Goal: Information Seeking & Learning: Learn about a topic

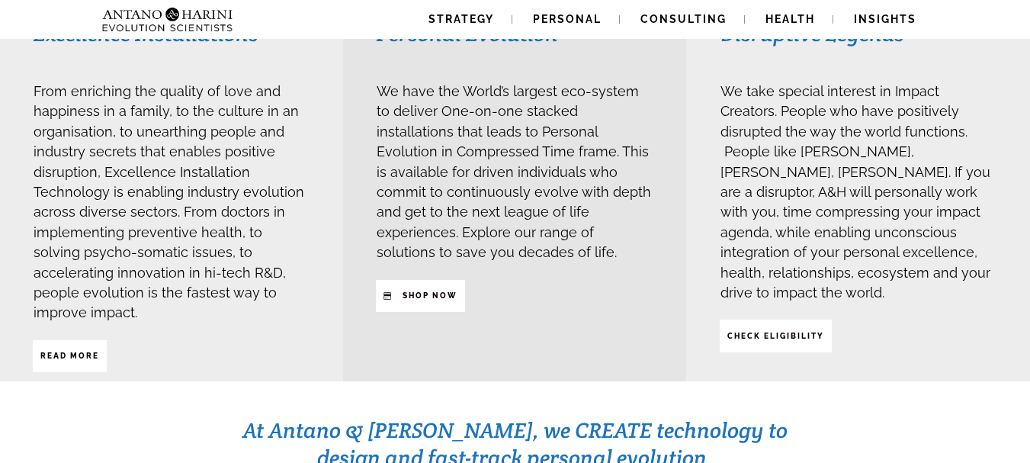
scroll to position [428, 0]
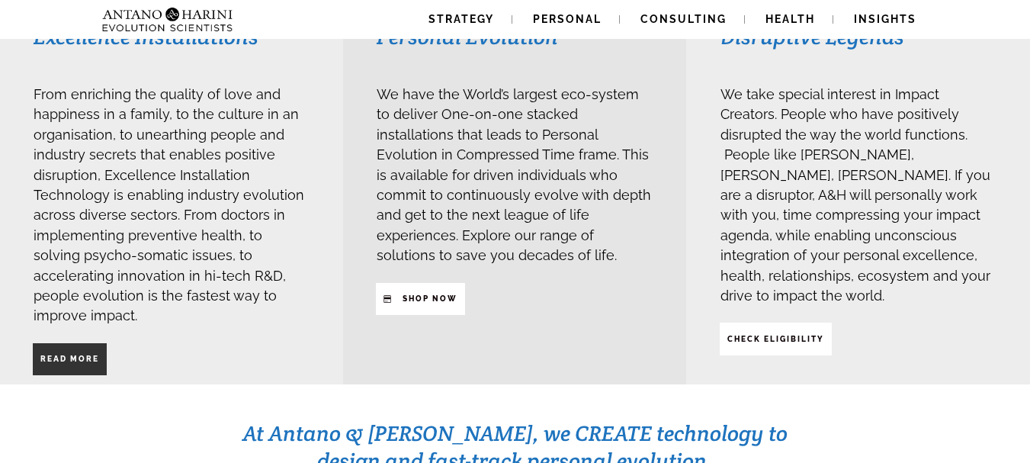
click at [85, 346] on span "Read More" at bounding box center [69, 359] width 59 height 26
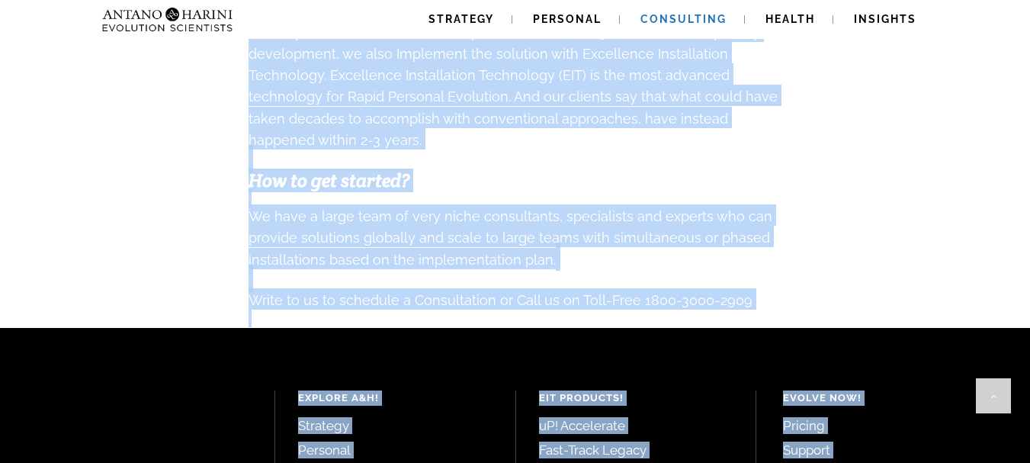
scroll to position [1622, 0]
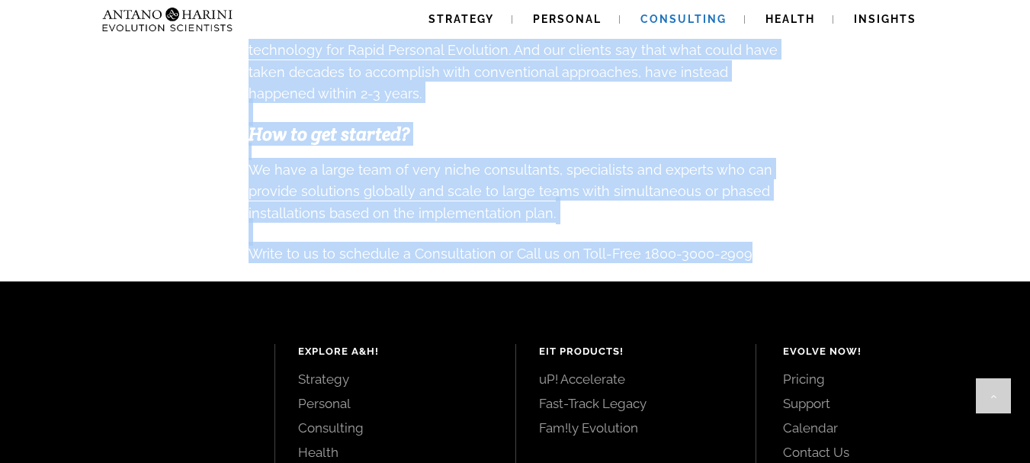
drag, startPoint x: 257, startPoint y: 110, endPoint x: 760, endPoint y: 232, distance: 517.7
copy div "Real Substantial Systemic-Change. Outcomes that are managed with a lot of effor…"
